Goal: Task Accomplishment & Management: Manage account settings

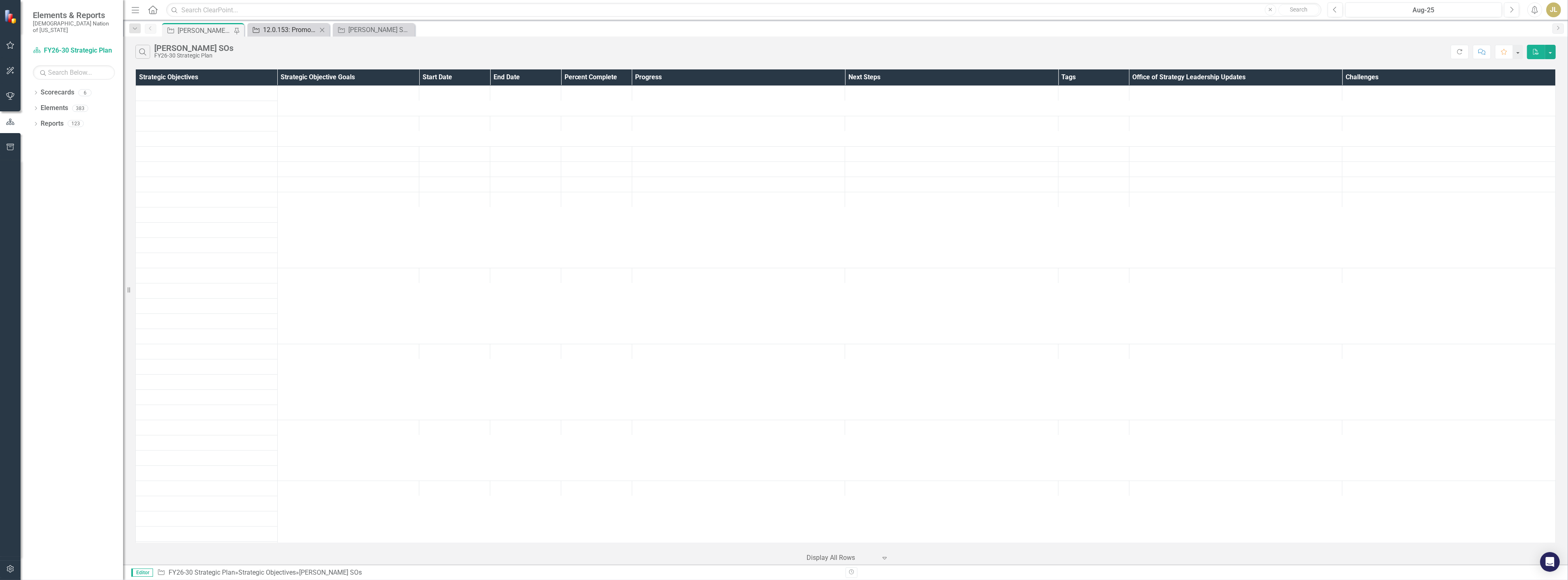
click at [286, 29] on div "12.0.153: Promotional Brief Processes" at bounding box center [290, 30] width 54 height 10
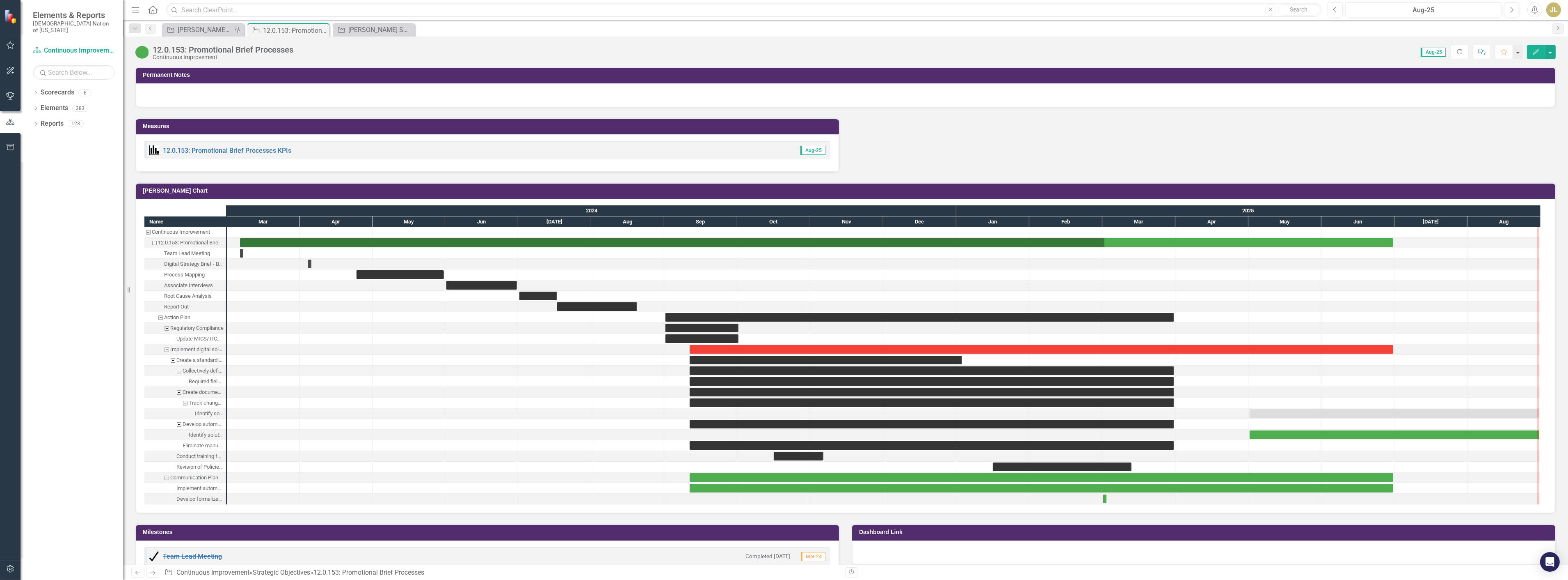
scroll to position [867, 0]
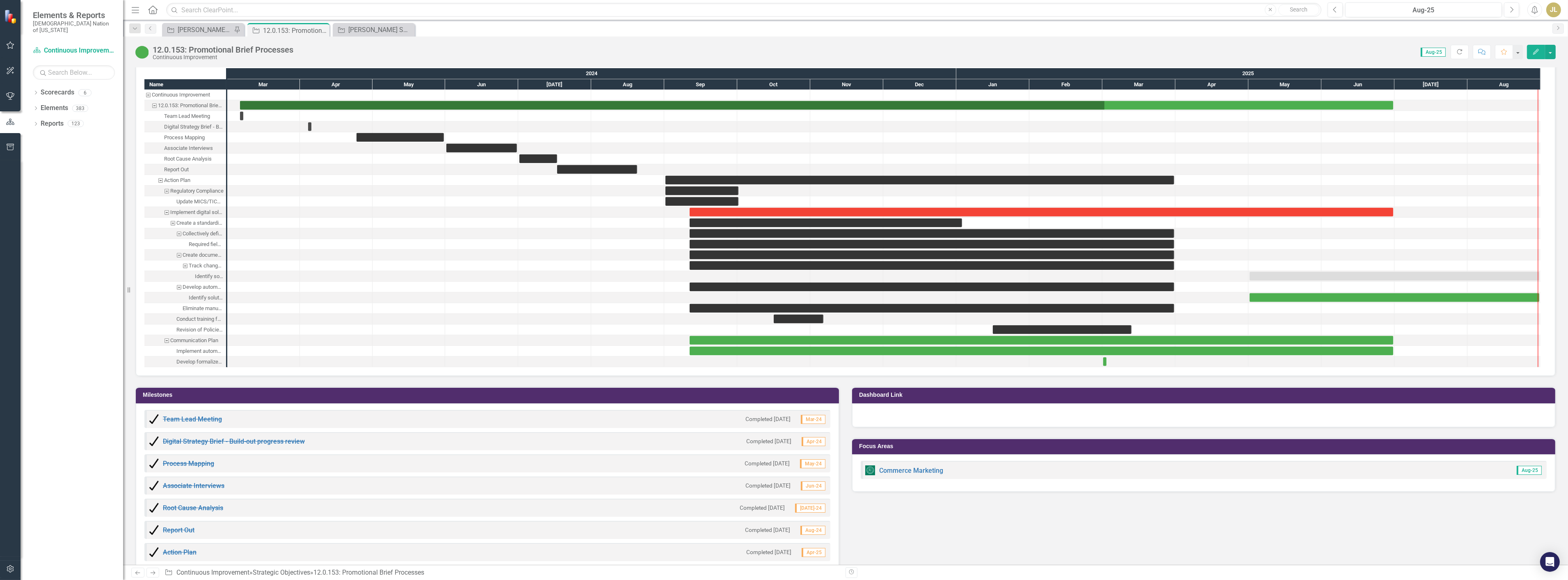
click at [200, 35] on div "Strategic Objective Josh SOs Pin" at bounding box center [203, 30] width 82 height 13
click at [203, 32] on div "[PERSON_NAME] SOs" at bounding box center [205, 30] width 54 height 10
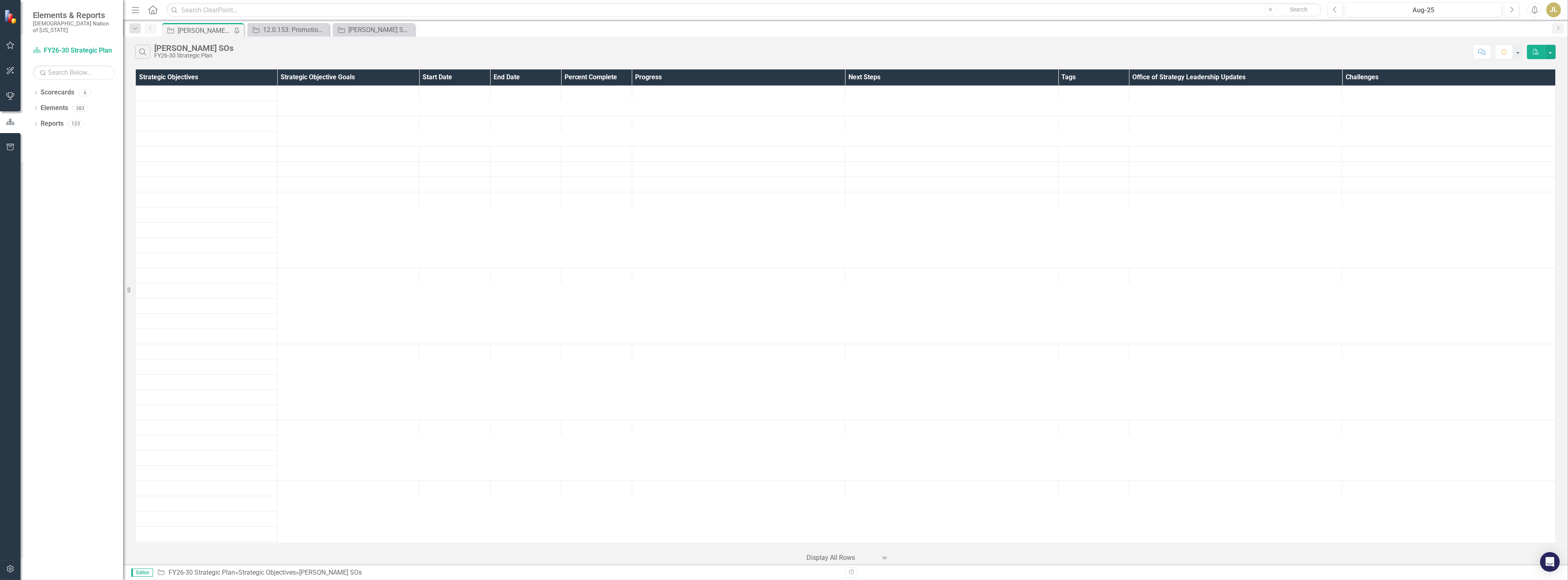
click at [282, 18] on div "Menu Home Search Close Search Previous Aug-25 Next Alerts JL User Edit Profile …" at bounding box center [846, 10] width 1445 height 20
click at [296, 31] on div "12.0.153: Promotional Brief Processes" at bounding box center [295, 30] width 64 height 10
click at [243, 16] on input "text" at bounding box center [743, 10] width 1155 height 15
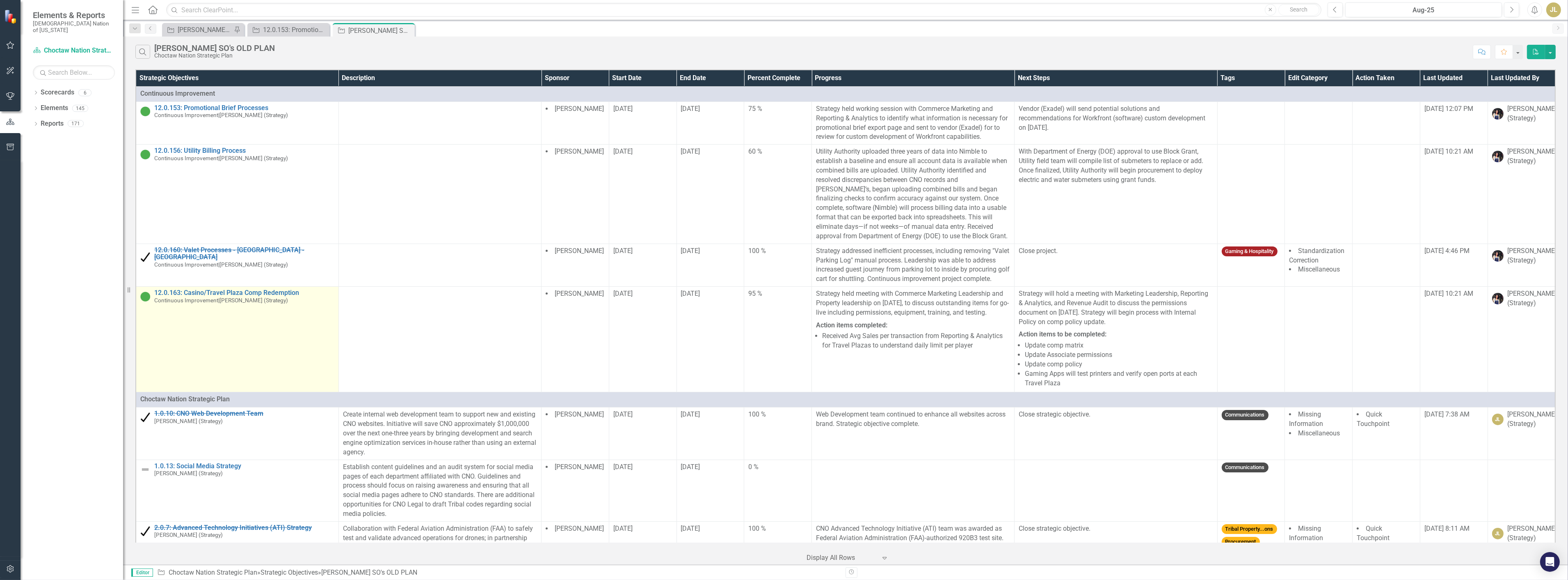
click at [213, 304] on span "Continuous Improvement" at bounding box center [186, 300] width 64 height 6
click at [216, 297] on link "12.0.163: Casino/Travel Plaza Comp Redemption" at bounding box center [244, 293] width 180 height 8
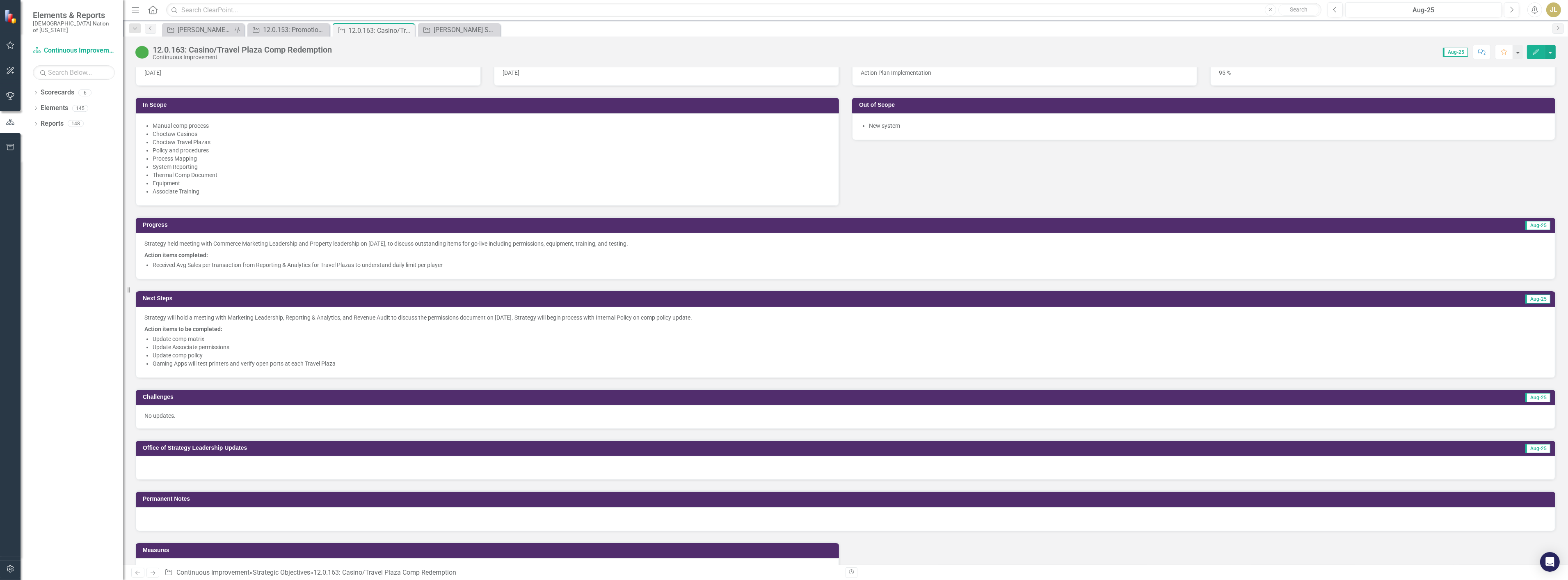
scroll to position [521, 0]
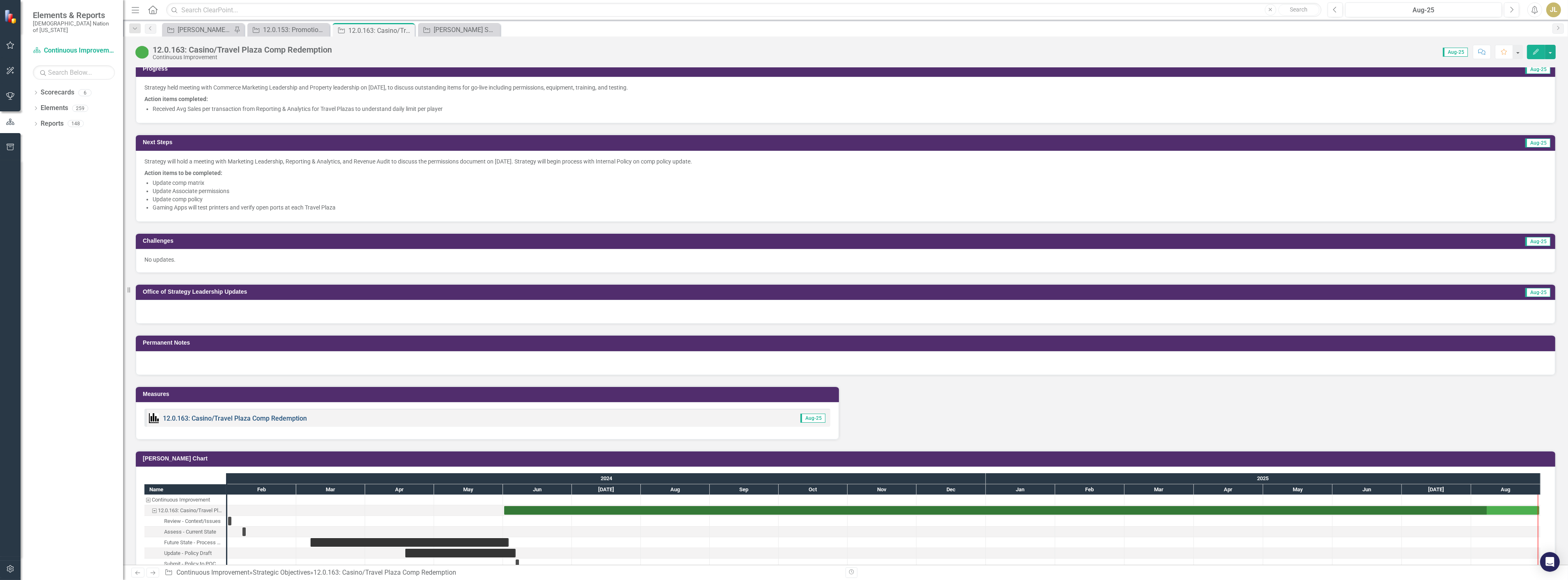
click at [227, 415] on link "12.0.163: Casino/Travel Plaza Comp Redemption" at bounding box center [235, 419] width 144 height 8
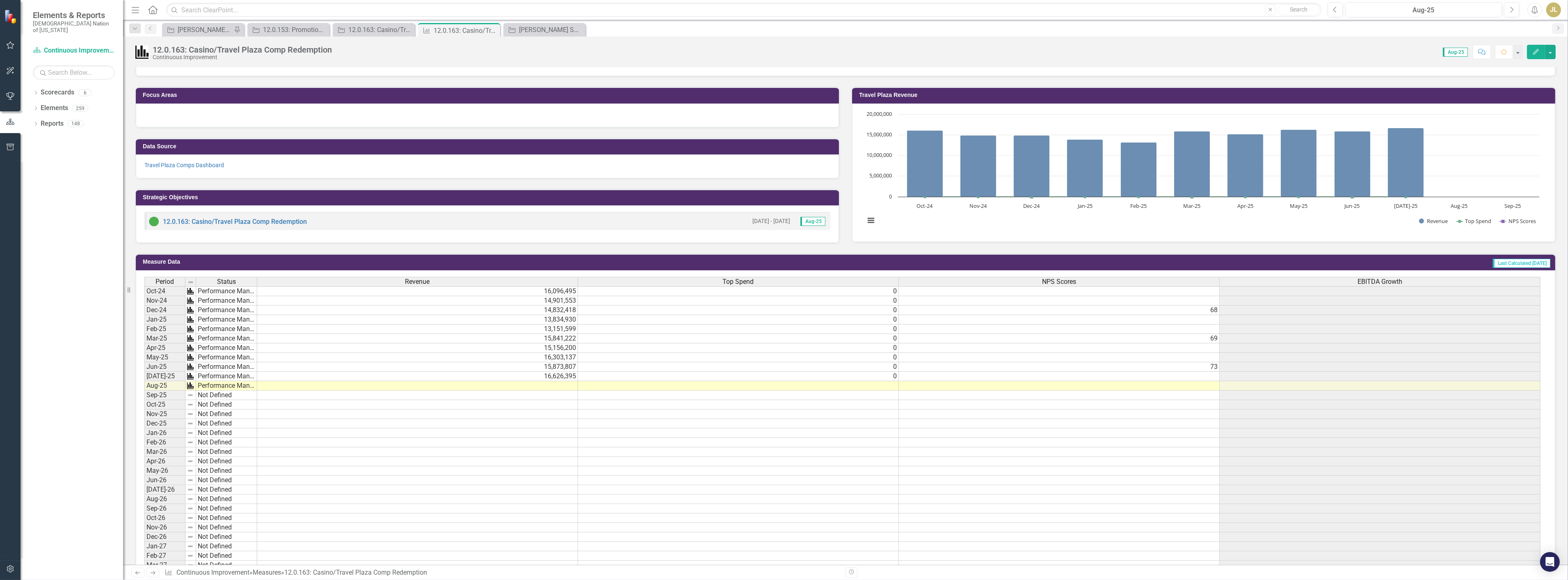
scroll to position [182, 0]
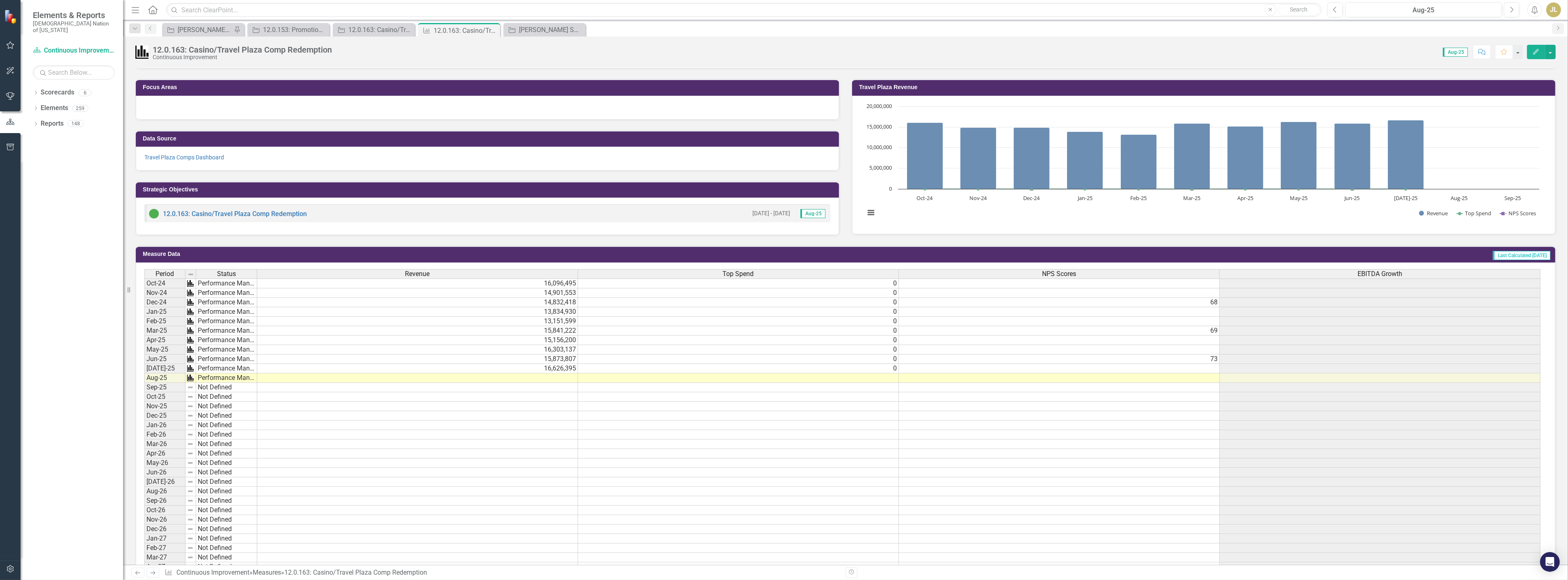
click at [668, 374] on td at bounding box center [739, 378] width 321 height 9
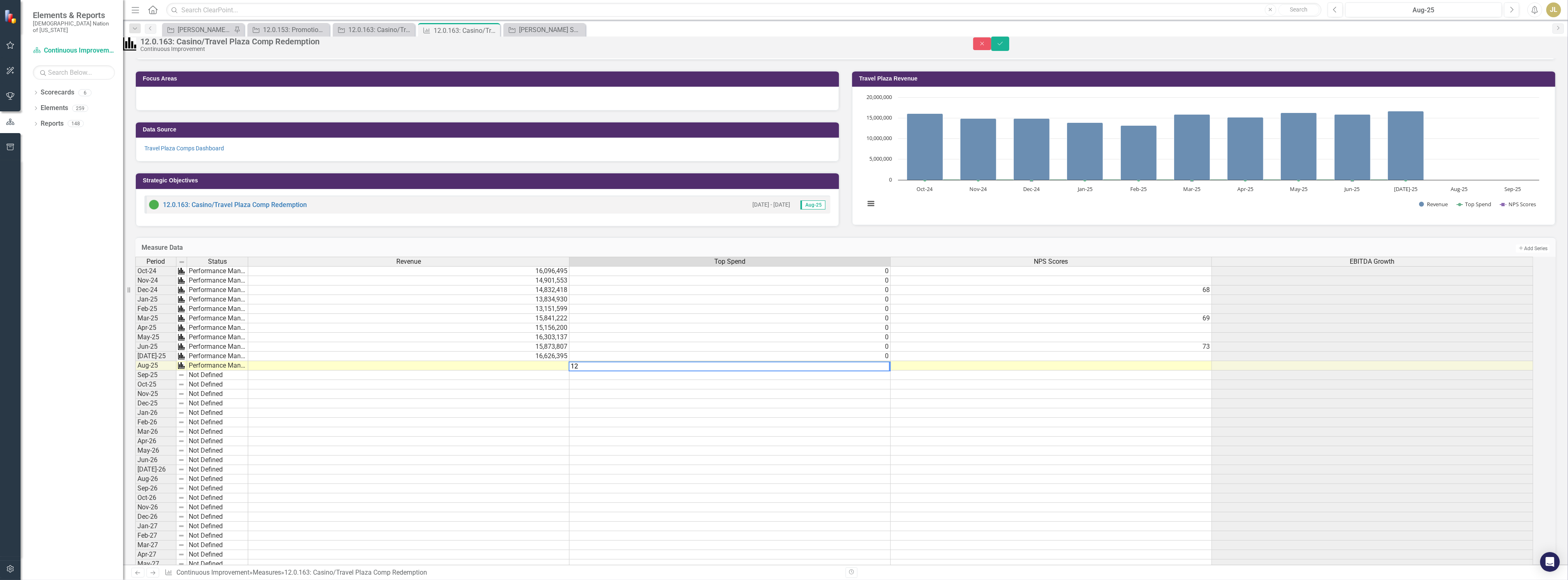
type textarea "124"
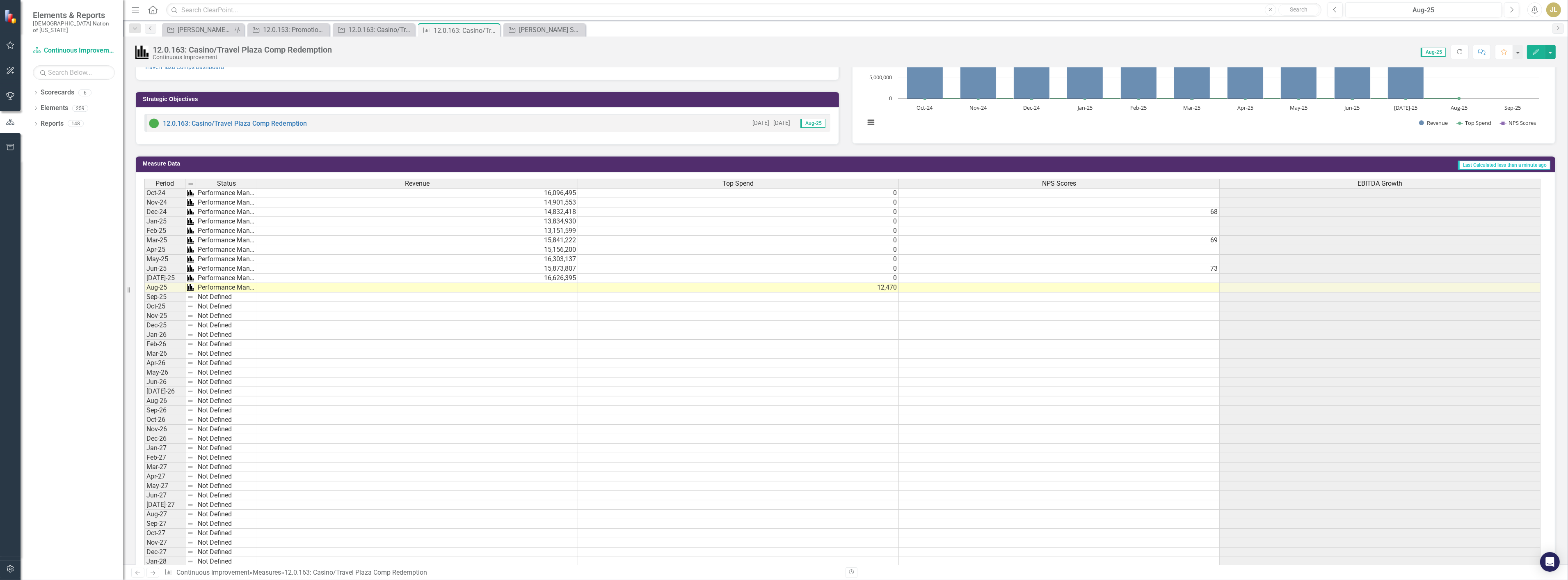
scroll to position [273, 0]
click at [195, 27] on div "[PERSON_NAME] SOs" at bounding box center [205, 30] width 54 height 10
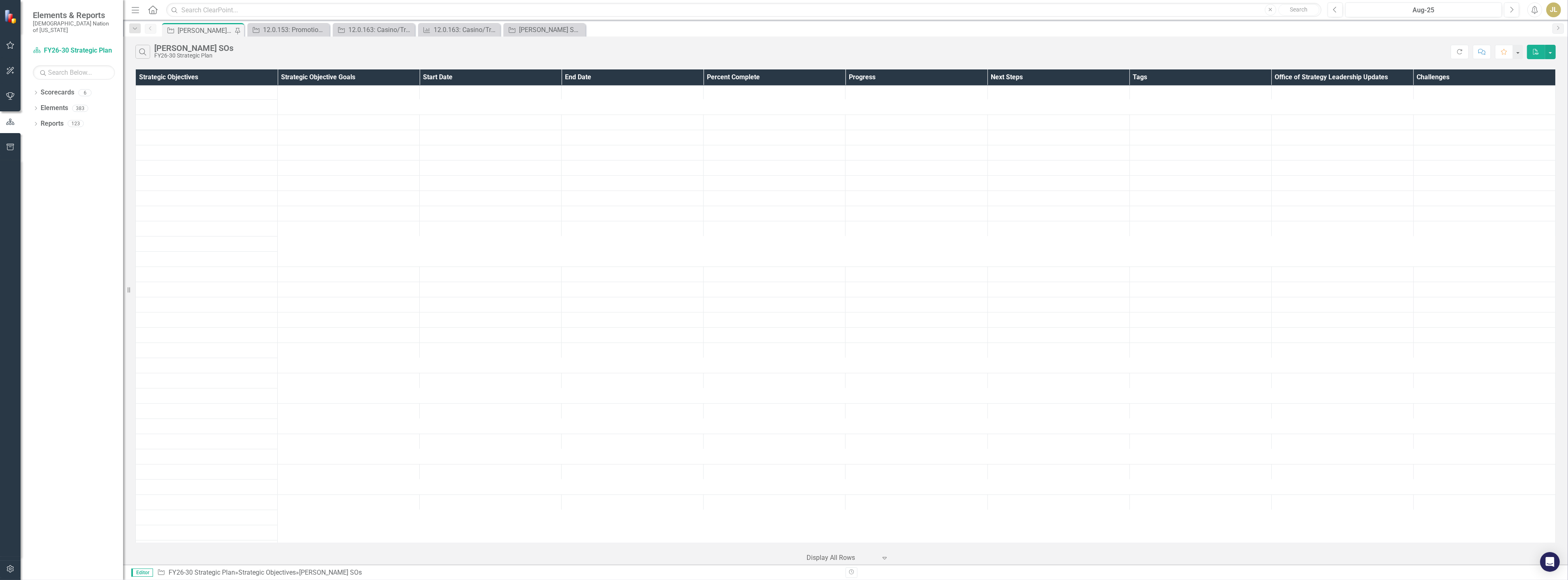
scroll to position [2506, 0]
